Goal: Task Accomplishment & Management: Manage account settings

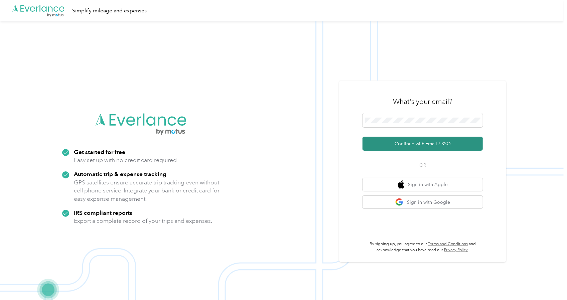
click at [394, 141] on button "Continue with Email / SSO" at bounding box center [423, 144] width 120 height 14
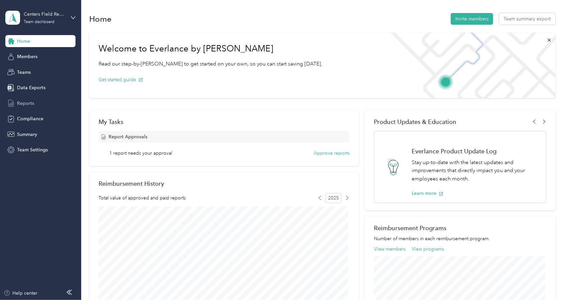
click at [31, 104] on span "Reports" at bounding box center [25, 103] width 17 height 7
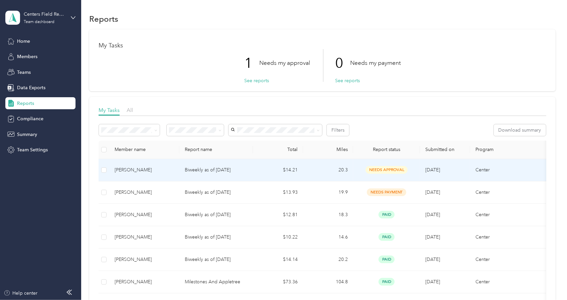
click at [259, 171] on td "$14.21" at bounding box center [278, 170] width 50 height 22
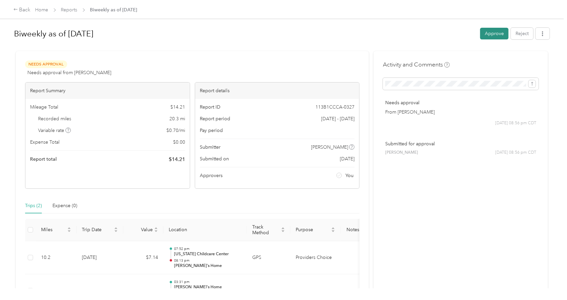
click at [491, 31] on button "Approve" at bounding box center [494, 34] width 28 height 12
